Goal: Information Seeking & Learning: Learn about a topic

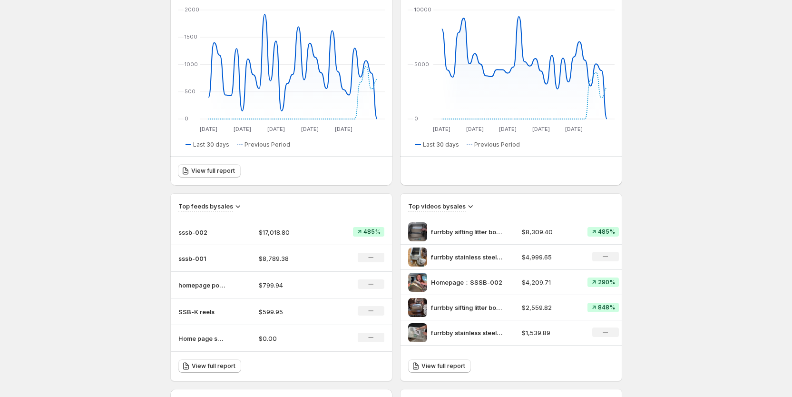
scroll to position [285, 0]
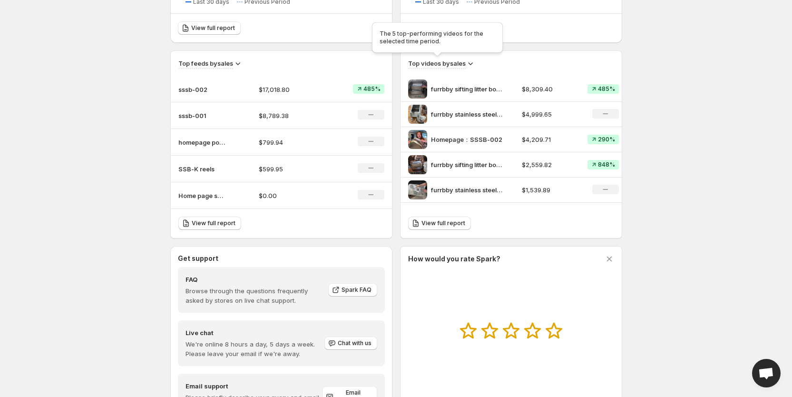
click at [436, 65] on h3 "Top videos by sales" at bounding box center [437, 64] width 58 height 10
click at [446, 223] on span "View full report" at bounding box center [443, 223] width 44 height 8
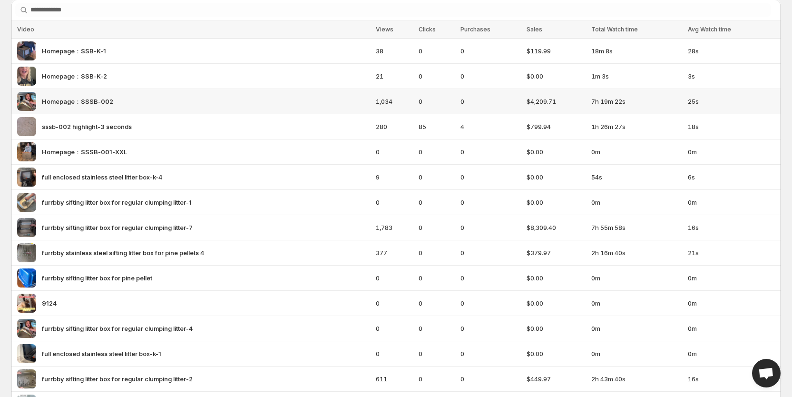
scroll to position [71, 0]
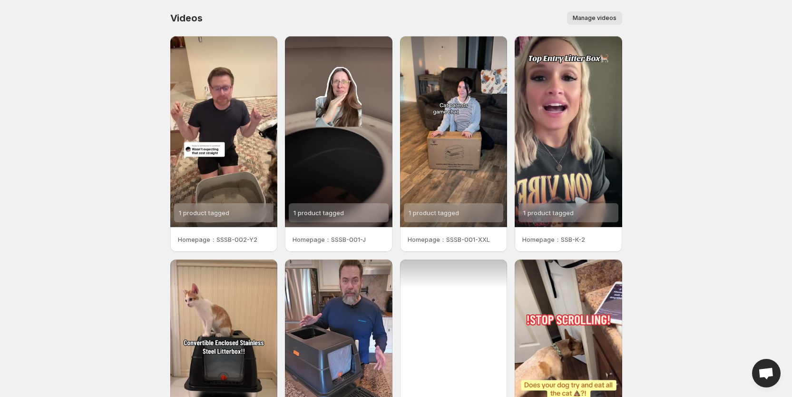
scroll to position [122, 0]
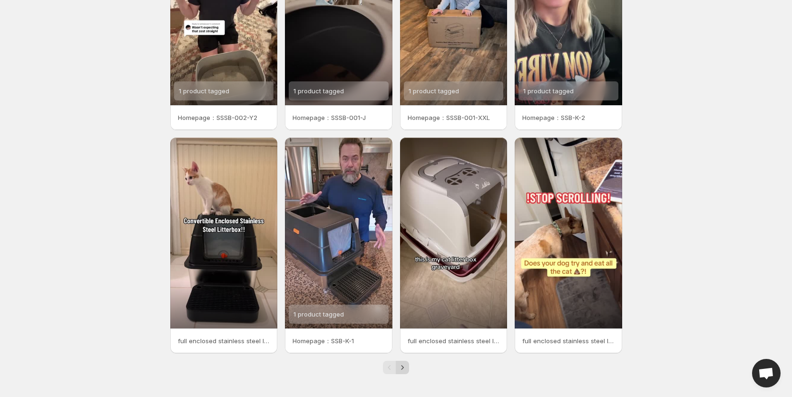
click at [399, 366] on icon "Next" at bounding box center [403, 367] width 10 height 10
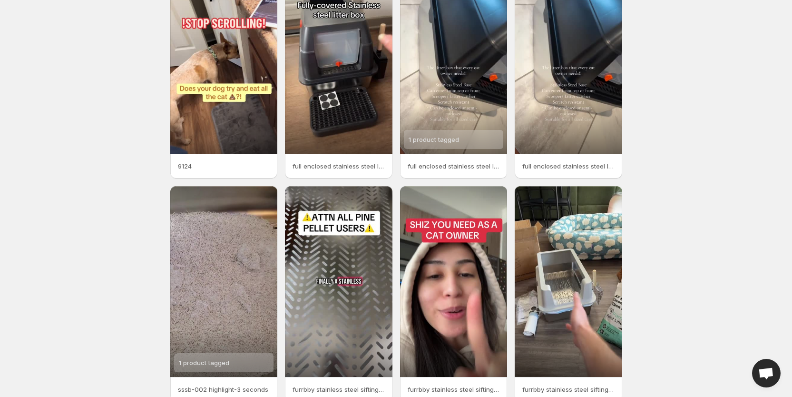
scroll to position [122, 0]
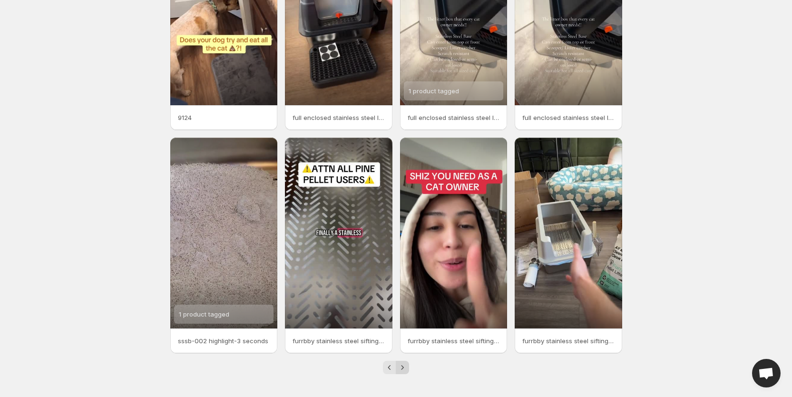
click at [403, 370] on icon "Next" at bounding box center [403, 367] width 10 height 10
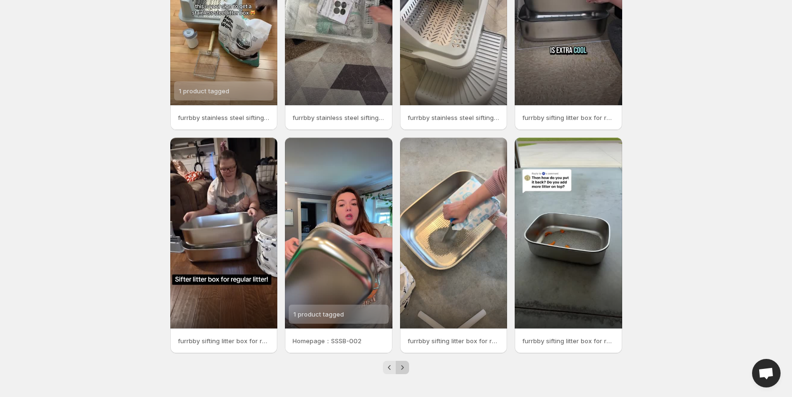
click at [401, 366] on icon "Next" at bounding box center [403, 367] width 10 height 10
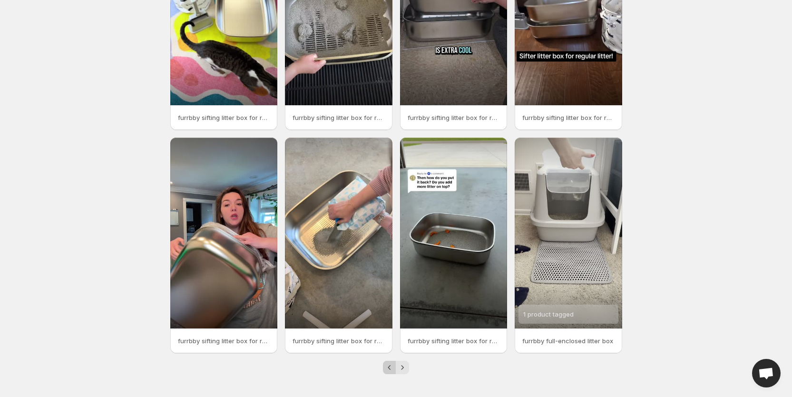
click at [386, 370] on icon "Previous" at bounding box center [390, 367] width 10 height 10
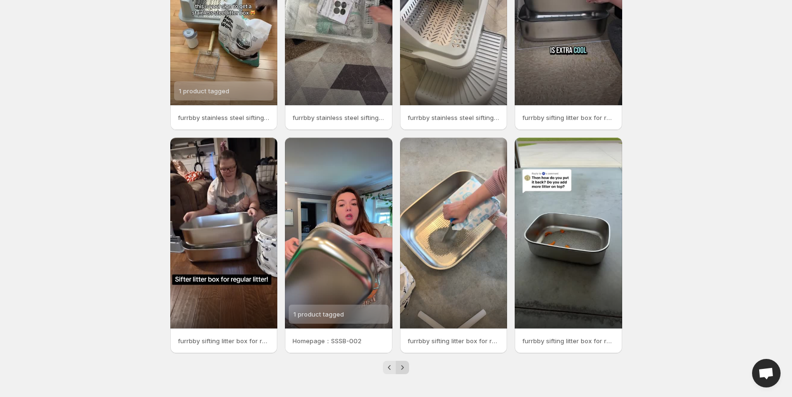
click at [405, 362] on icon "Next" at bounding box center [403, 367] width 10 height 10
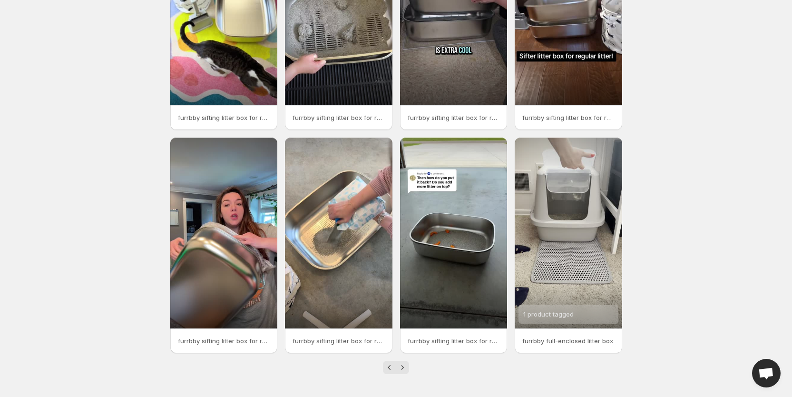
click at [405, 362] on icon "Next" at bounding box center [403, 367] width 10 height 10
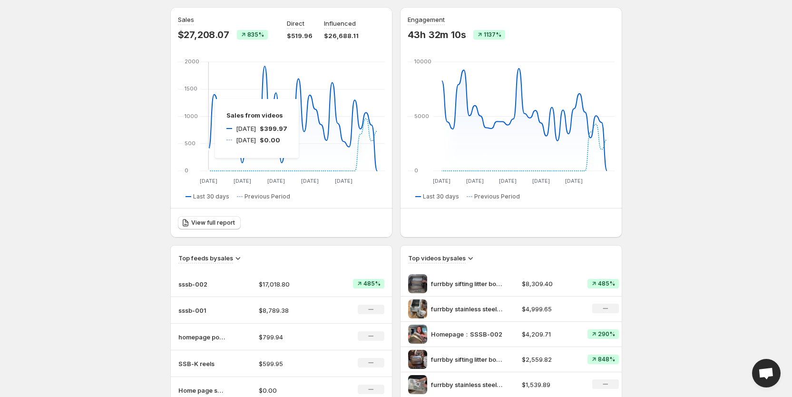
scroll to position [143, 0]
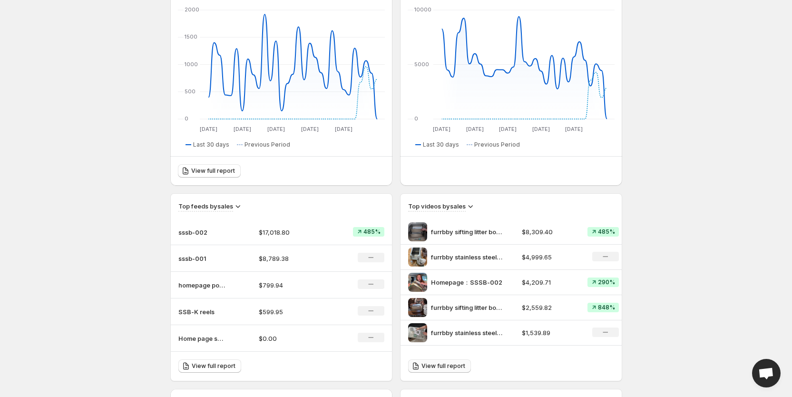
click at [450, 363] on span "View full report" at bounding box center [443, 366] width 44 height 8
